Goal: Navigation & Orientation: Understand site structure

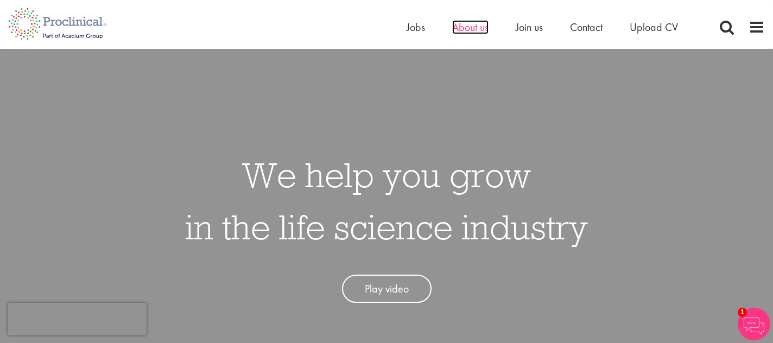
click at [467, 26] on span "About us" at bounding box center [470, 27] width 36 height 14
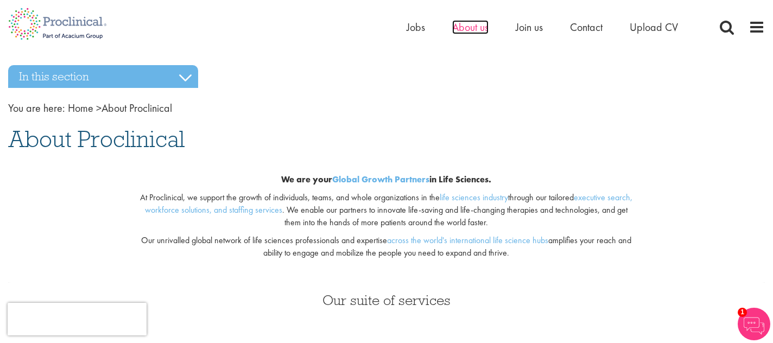
click at [477, 26] on span "About us" at bounding box center [470, 27] width 36 height 14
click at [762, 23] on span at bounding box center [757, 27] width 16 height 16
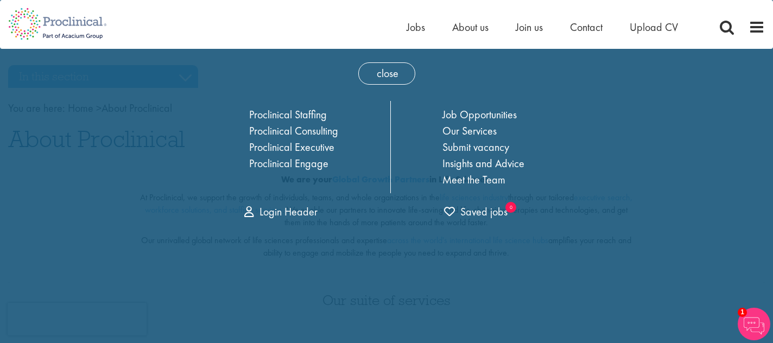
click at [352, 21] on div "Home Jobs About us Join us Contact Upload CV" at bounding box center [382, 20] width 765 height 41
